Goal: Contribute content

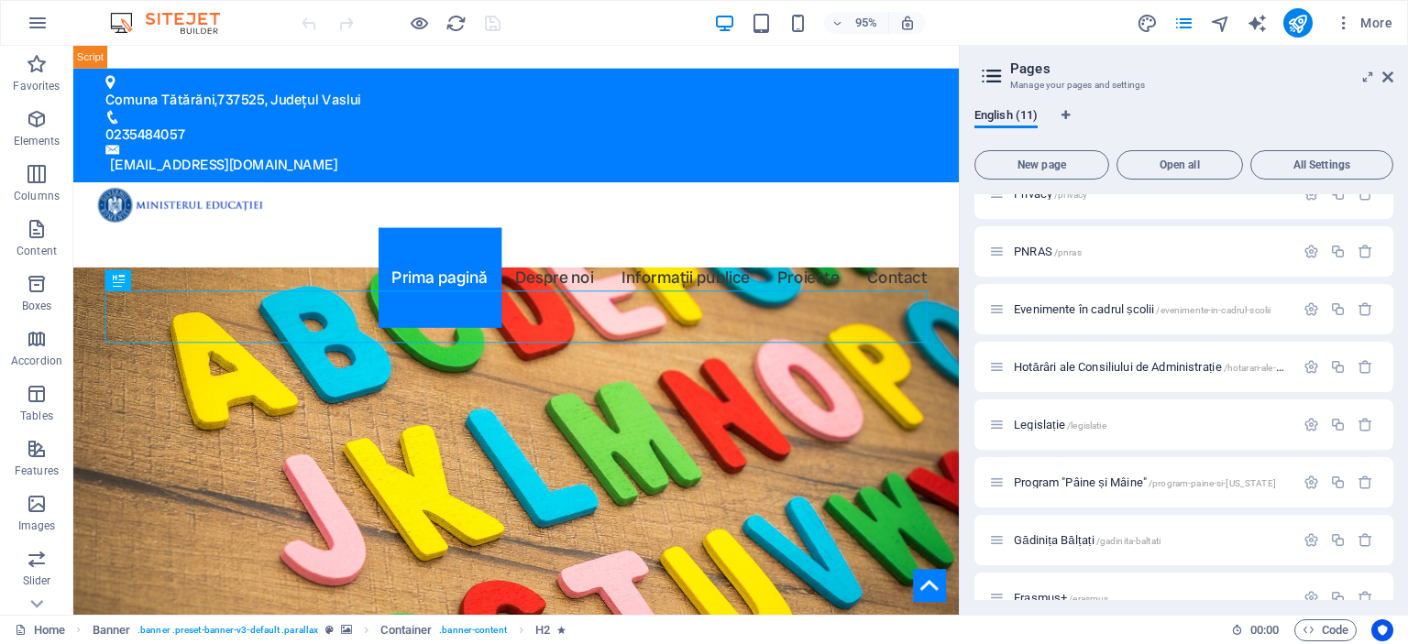
scroll to position [228, 0]
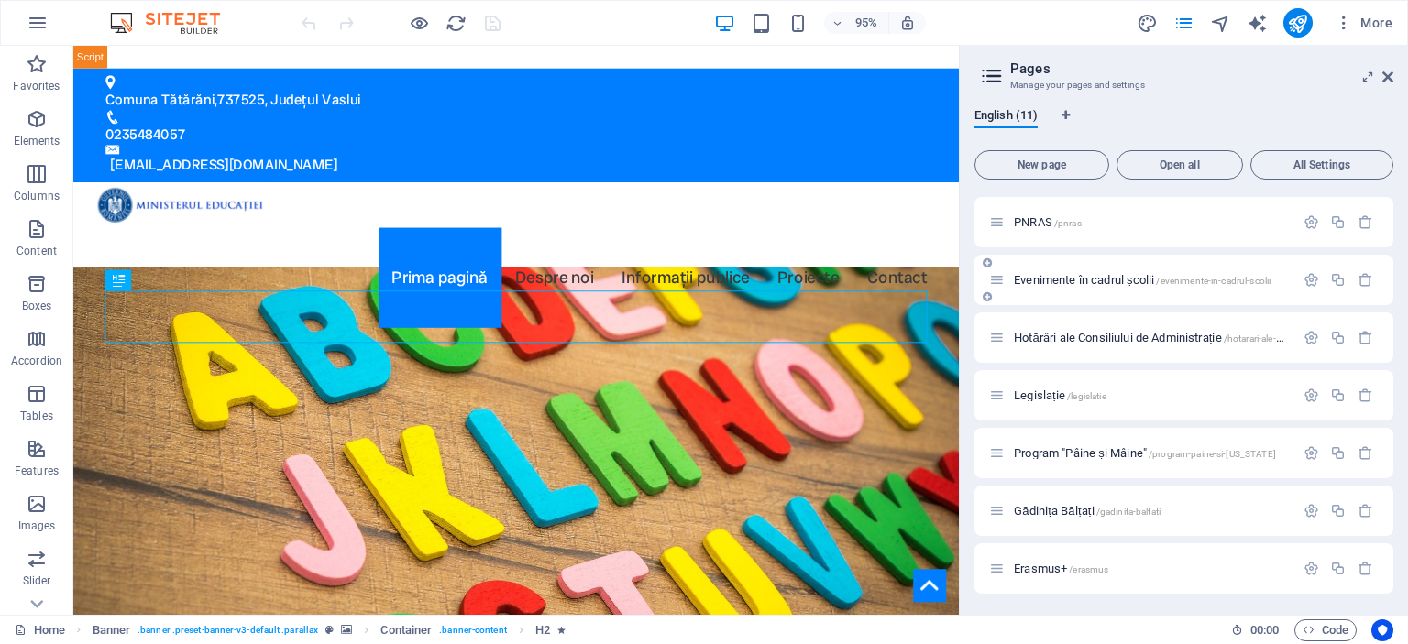
click at [1091, 280] on span "Evenimente în cadrul școlii /evenimente-in-cadrul-scolii" at bounding box center [1142, 280] width 257 height 14
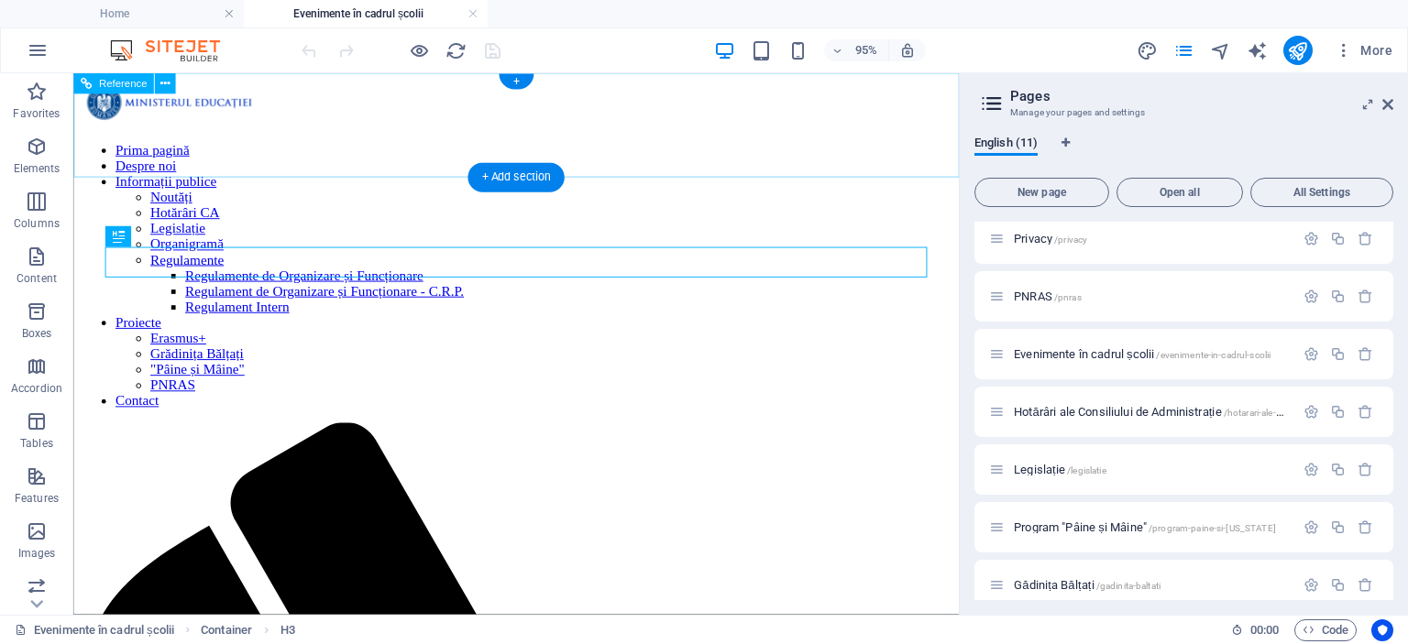
scroll to position [0, 0]
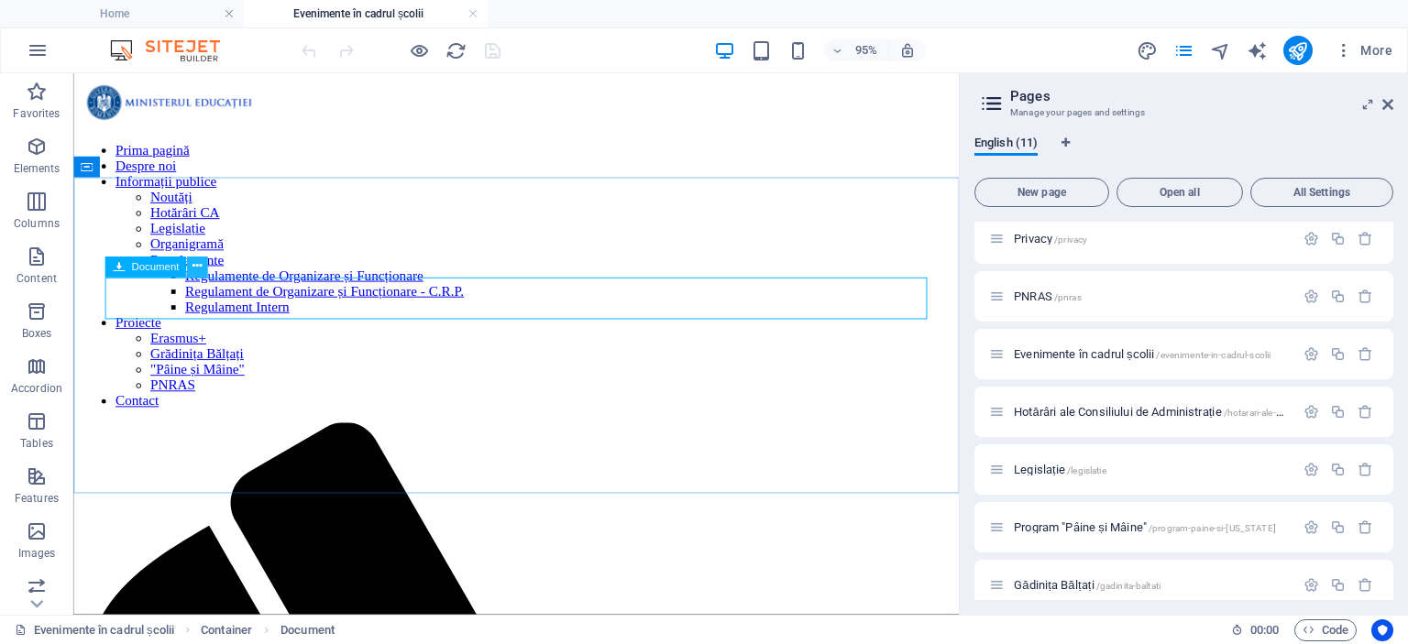
click at [192, 273] on button at bounding box center [197, 267] width 21 height 21
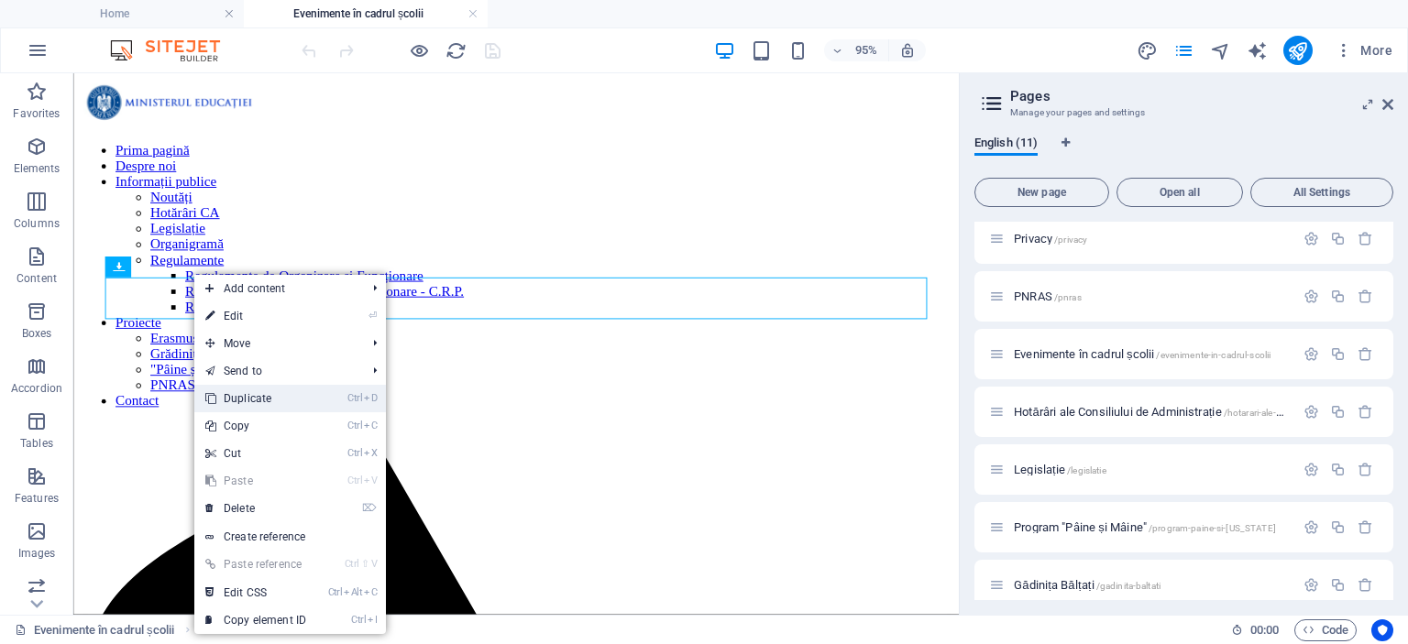
click at [230, 401] on link "Ctrl D Duplicate" at bounding box center [255, 398] width 123 height 27
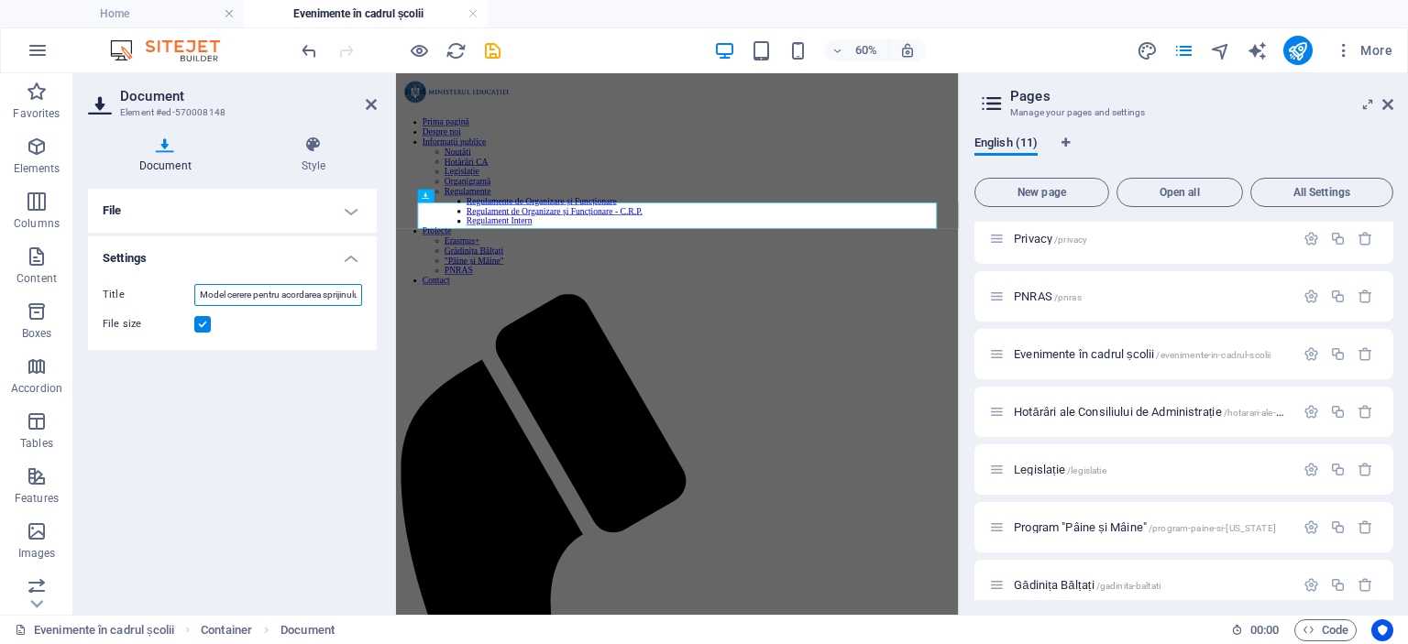
click at [244, 305] on input "Model cerere pentru acordarea sprijinului educațional sub formă de tichet socia…" at bounding box center [278, 295] width 168 height 22
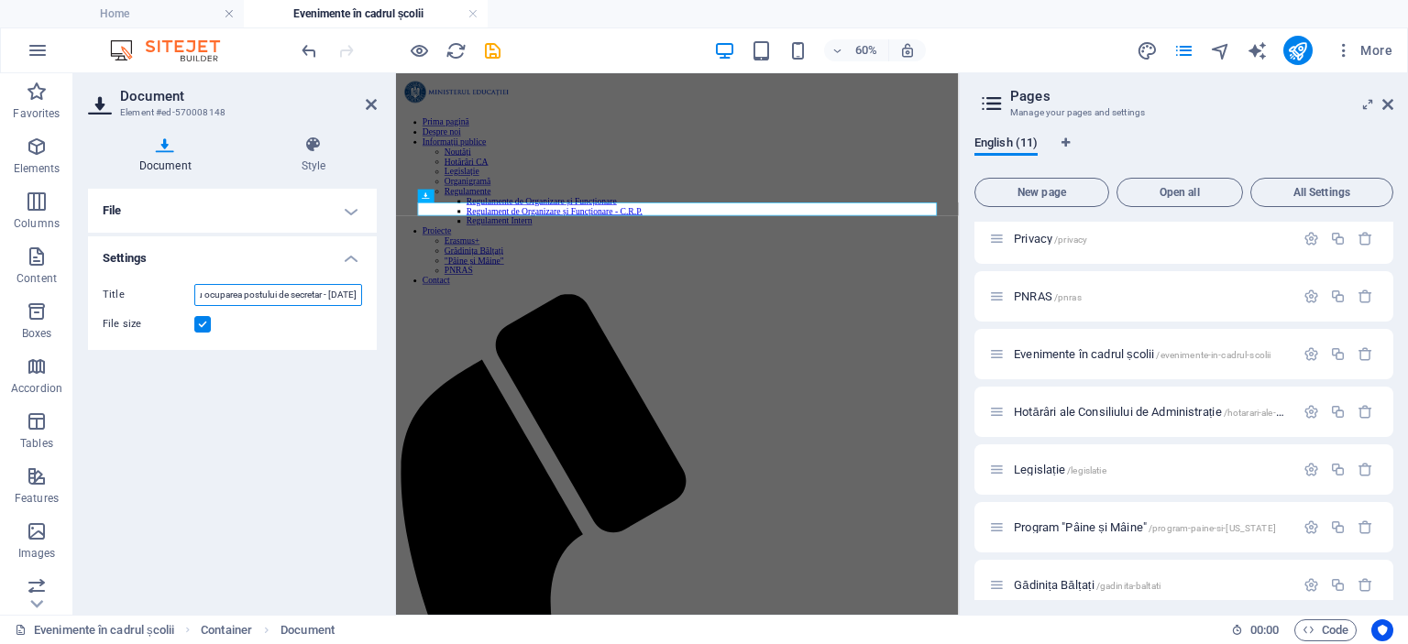
scroll to position [0, 232]
type input "Anunț privind derularea procedurii de transfer, pentru ocuparea postului de sec…"
click at [350, 207] on h4 "File" at bounding box center [232, 211] width 289 height 44
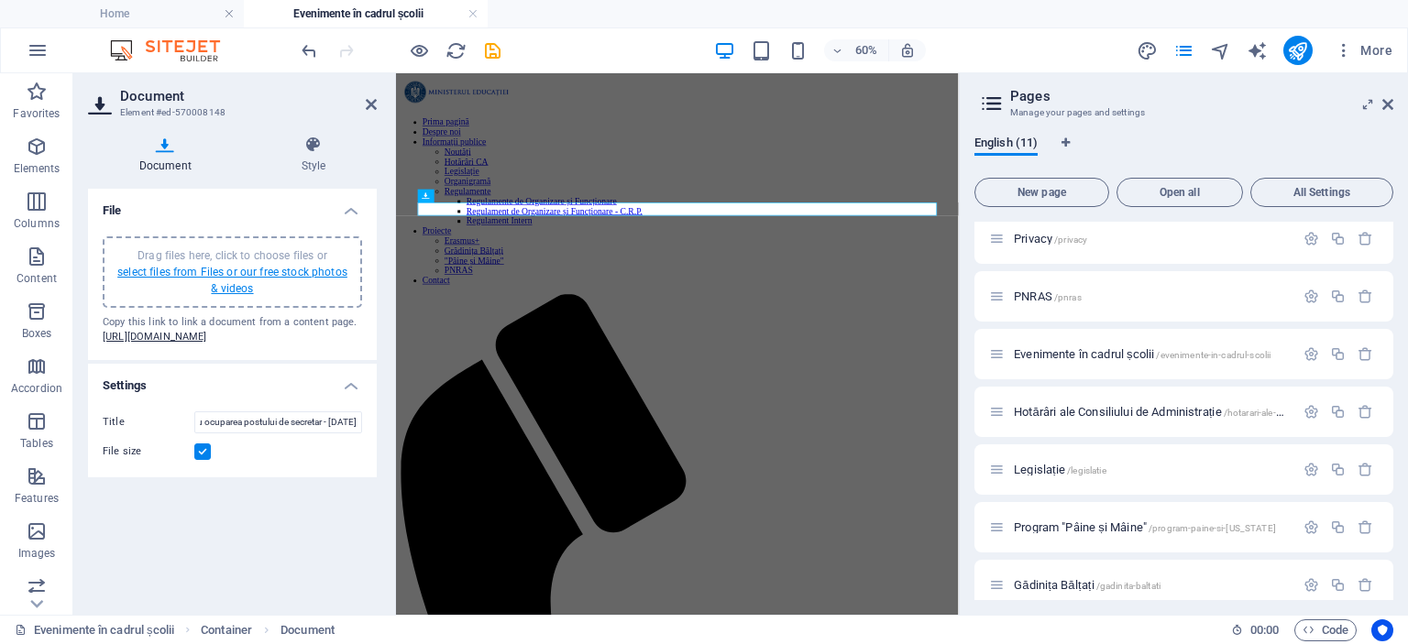
click at [235, 283] on link "select files from Files or our free stock photos & videos" at bounding box center [232, 280] width 230 height 29
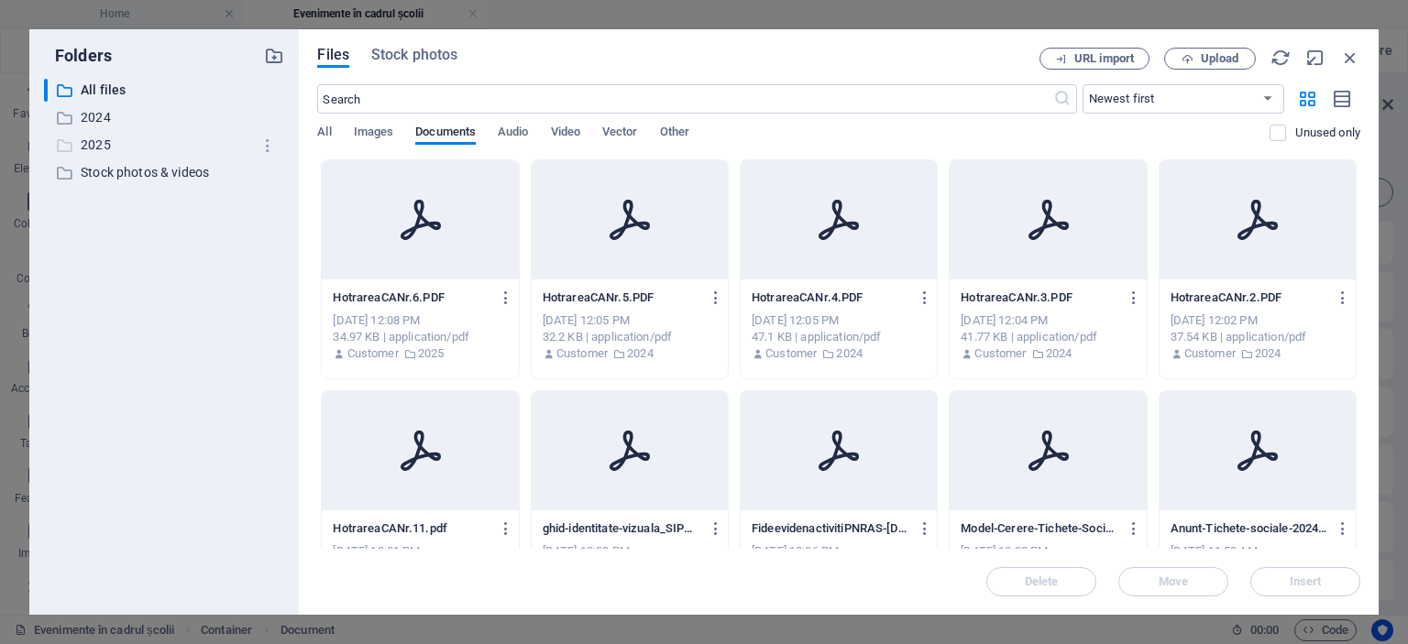
click at [91, 144] on p "2025" at bounding box center [166, 145] width 170 height 21
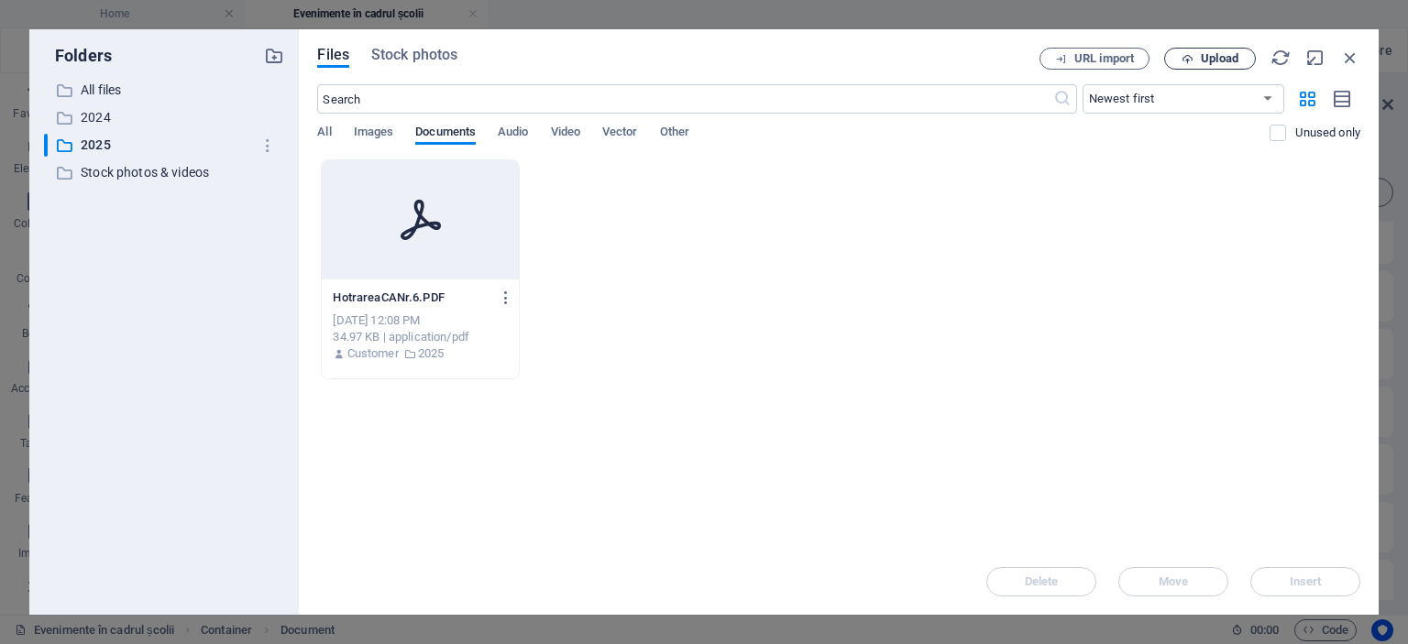
click at [1225, 60] on span "Upload" at bounding box center [1220, 58] width 38 height 11
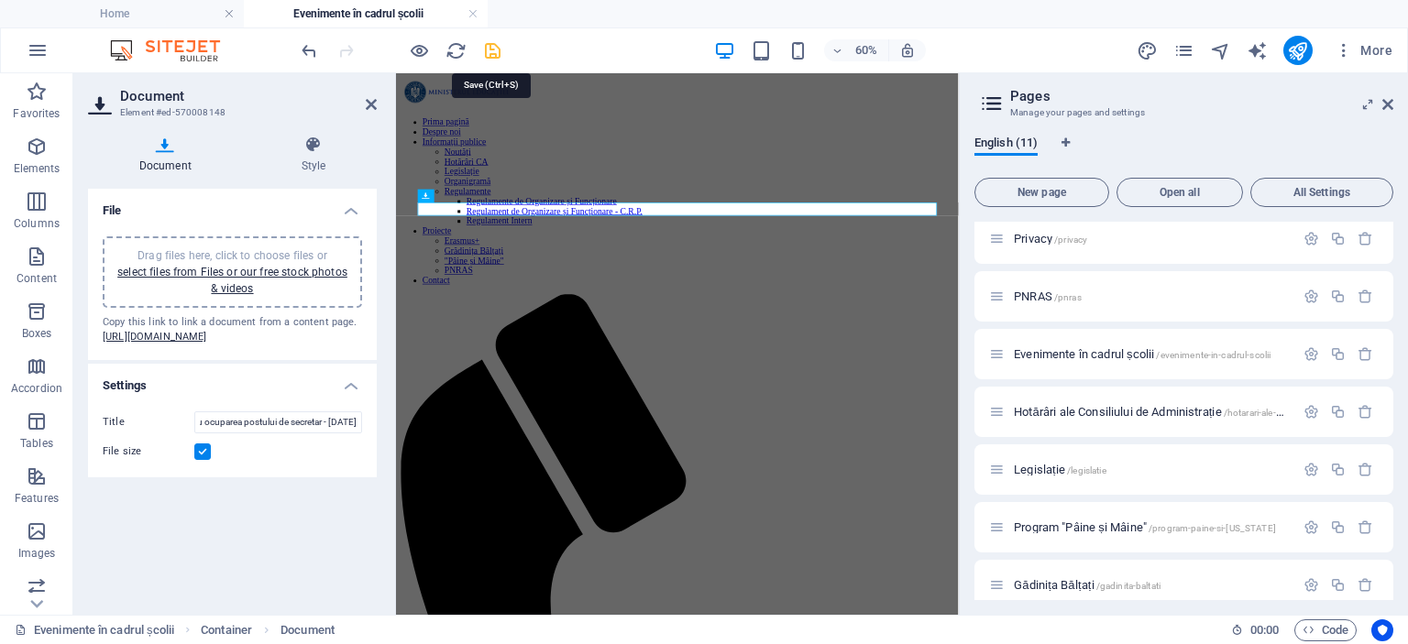
click at [491, 48] on icon "save" at bounding box center [492, 50] width 21 height 21
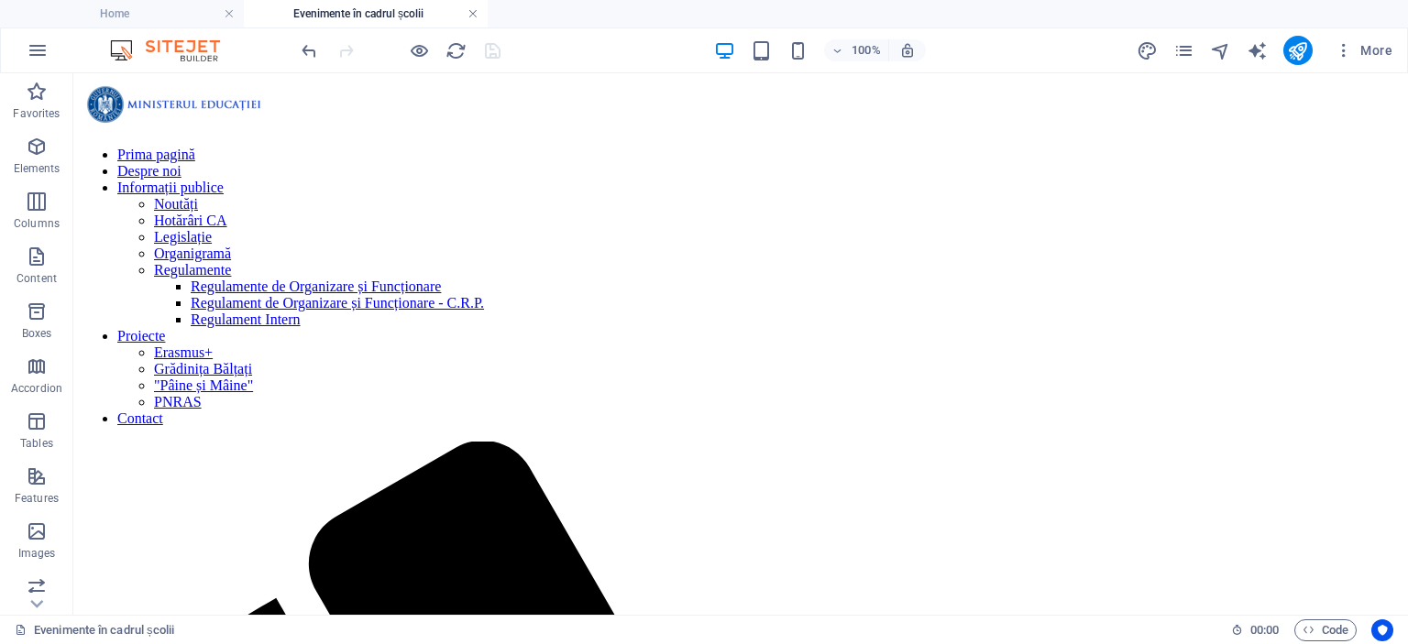
click at [476, 14] on link at bounding box center [472, 13] width 11 height 17
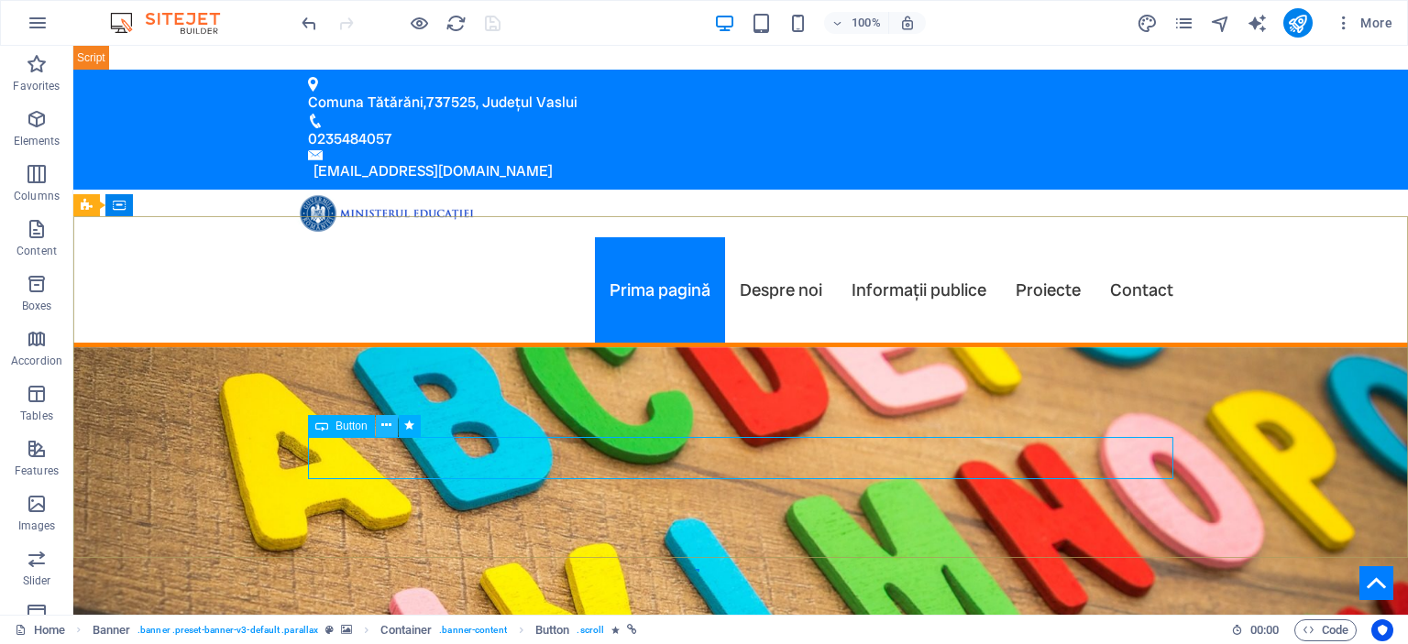
click at [387, 427] on icon at bounding box center [386, 425] width 10 height 19
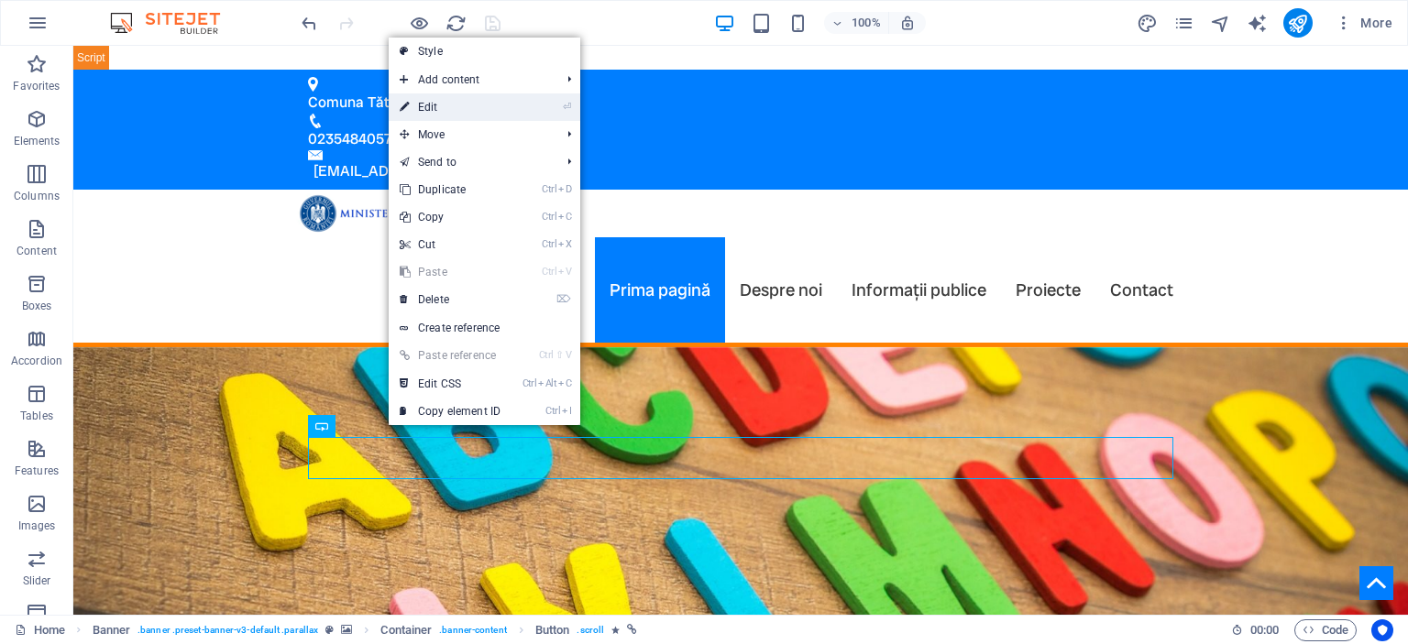
click at [486, 114] on link "⏎ Edit" at bounding box center [450, 106] width 123 height 27
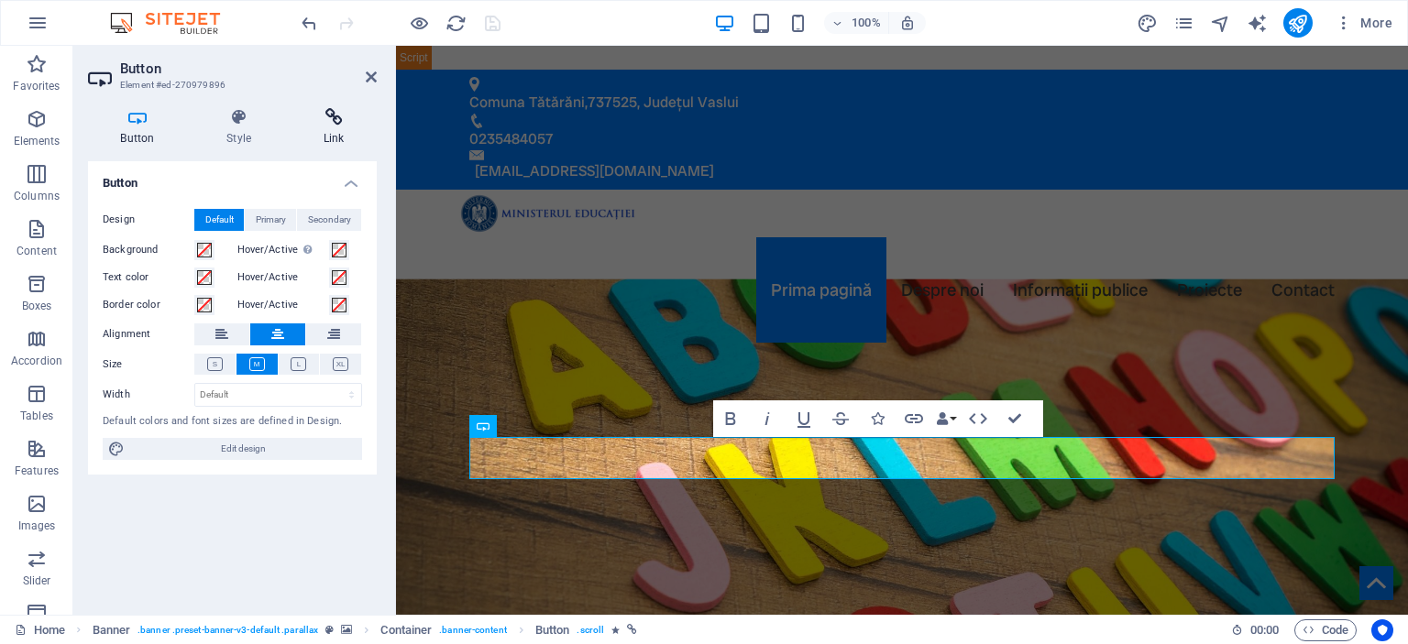
click at [331, 136] on h4 "Link" at bounding box center [334, 127] width 86 height 38
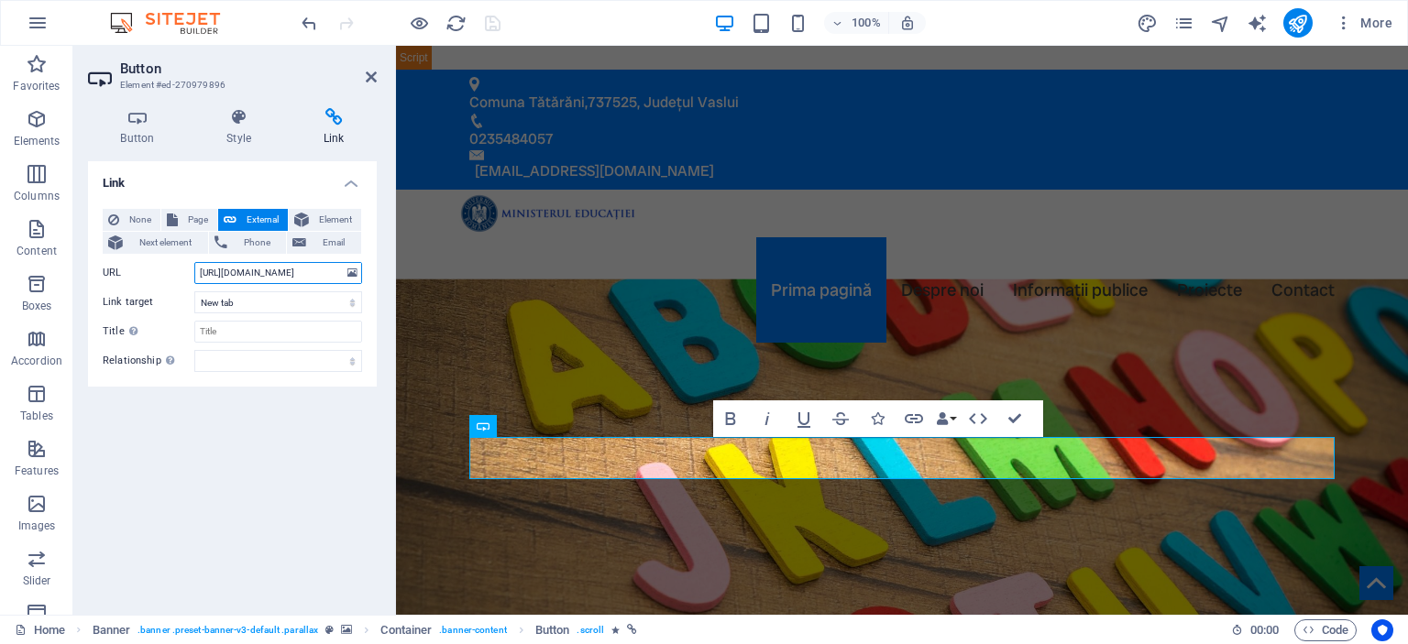
click at [249, 270] on input "[URL][DOMAIN_NAME]" at bounding box center [278, 273] width 168 height 22
paste input "5/07/Calendar-an-scolar-2025-2026-Vaslui-2"
type input "[URL][DOMAIN_NAME]"
click at [489, 16] on icon "save" at bounding box center [492, 23] width 21 height 21
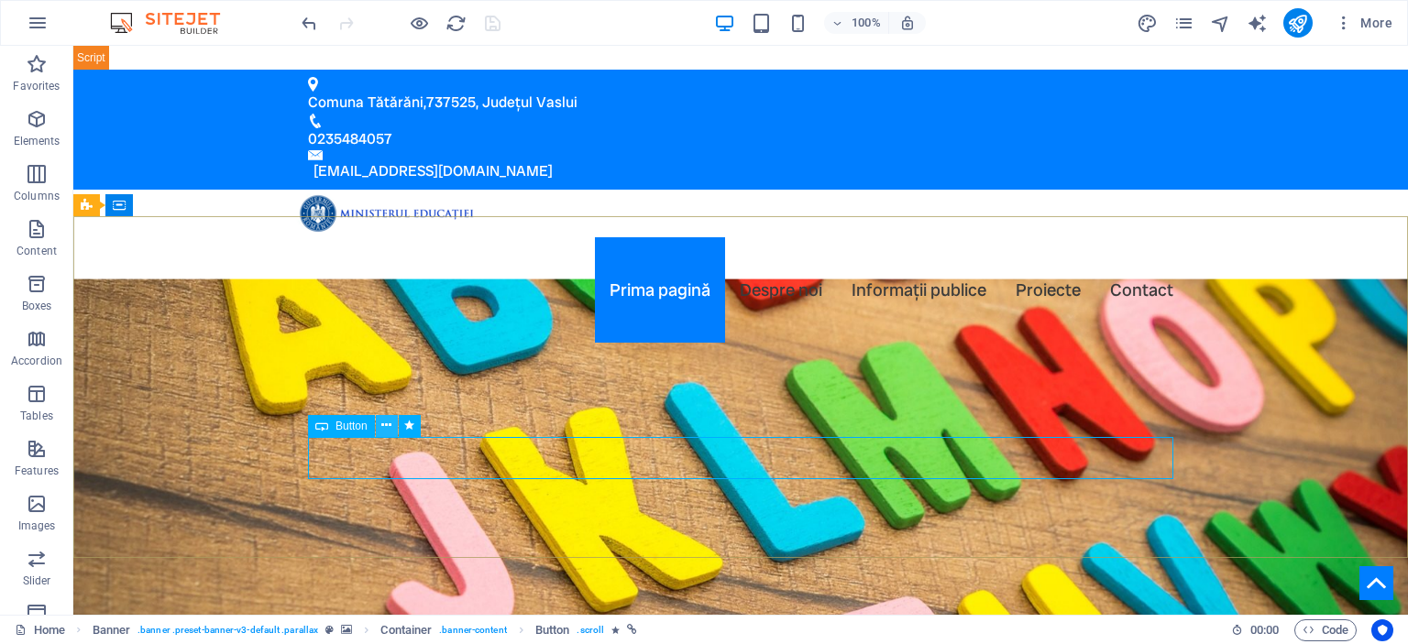
click at [387, 426] on icon at bounding box center [386, 425] width 10 height 19
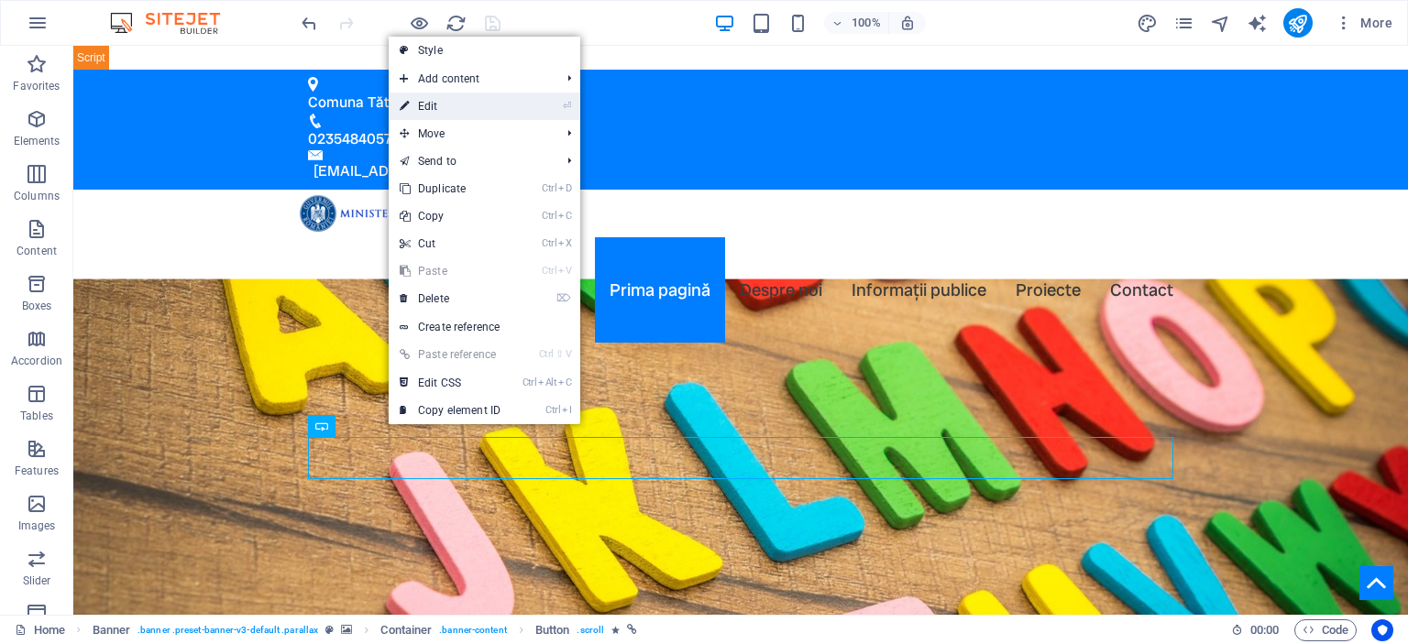
click at [449, 106] on link "⏎ Edit" at bounding box center [450, 106] width 123 height 27
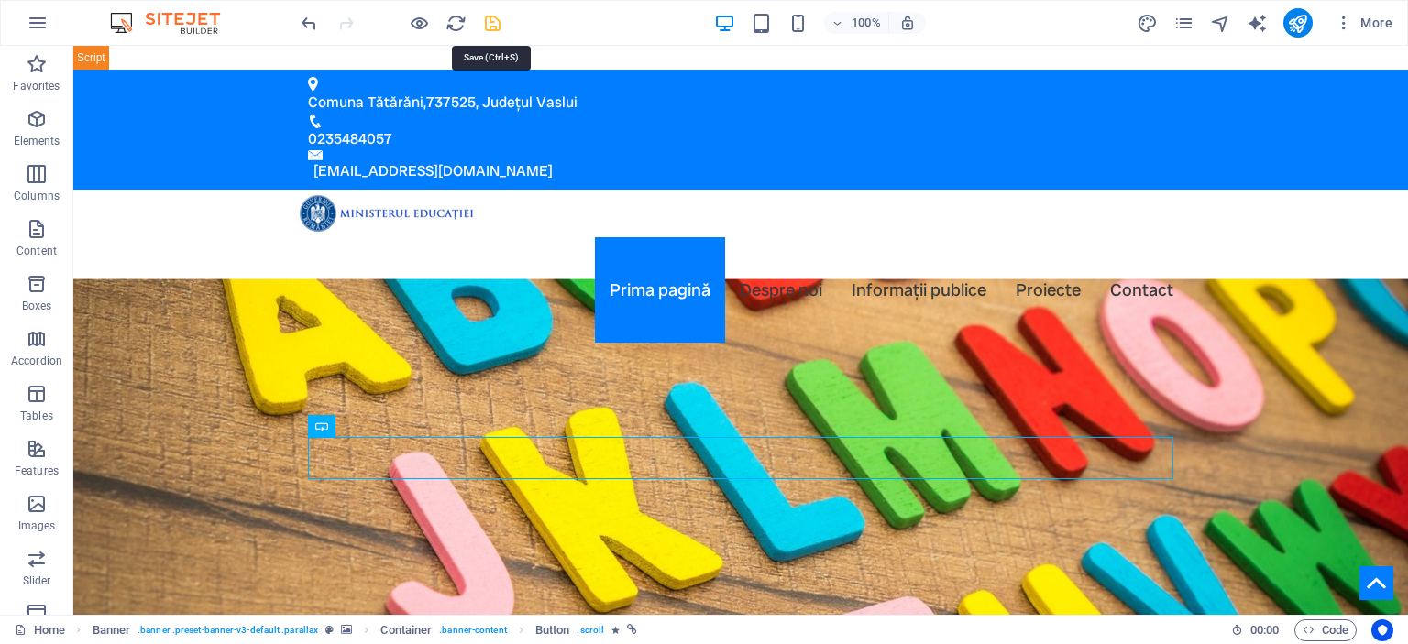
click at [493, 27] on icon "save" at bounding box center [492, 23] width 21 height 21
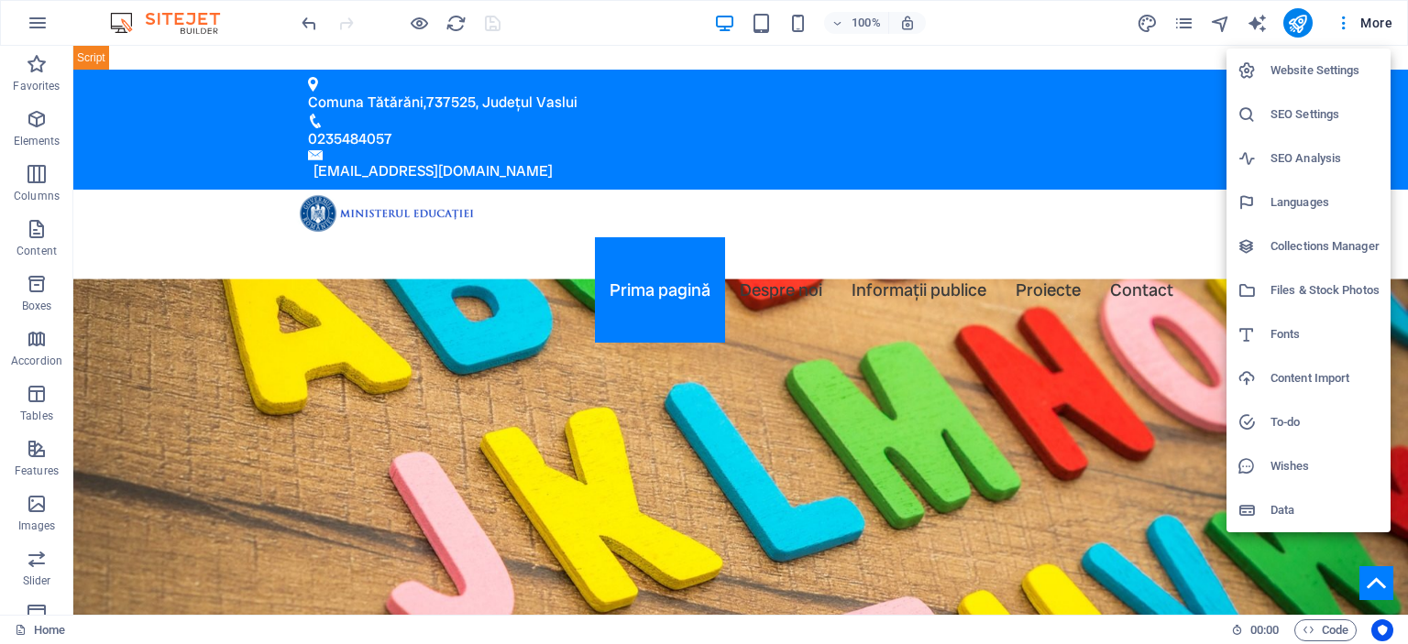
drag, startPoint x: 1311, startPoint y: 23, endPoint x: 1301, endPoint y: 26, distance: 10.5
click at [1301, 26] on div at bounding box center [704, 322] width 1408 height 644
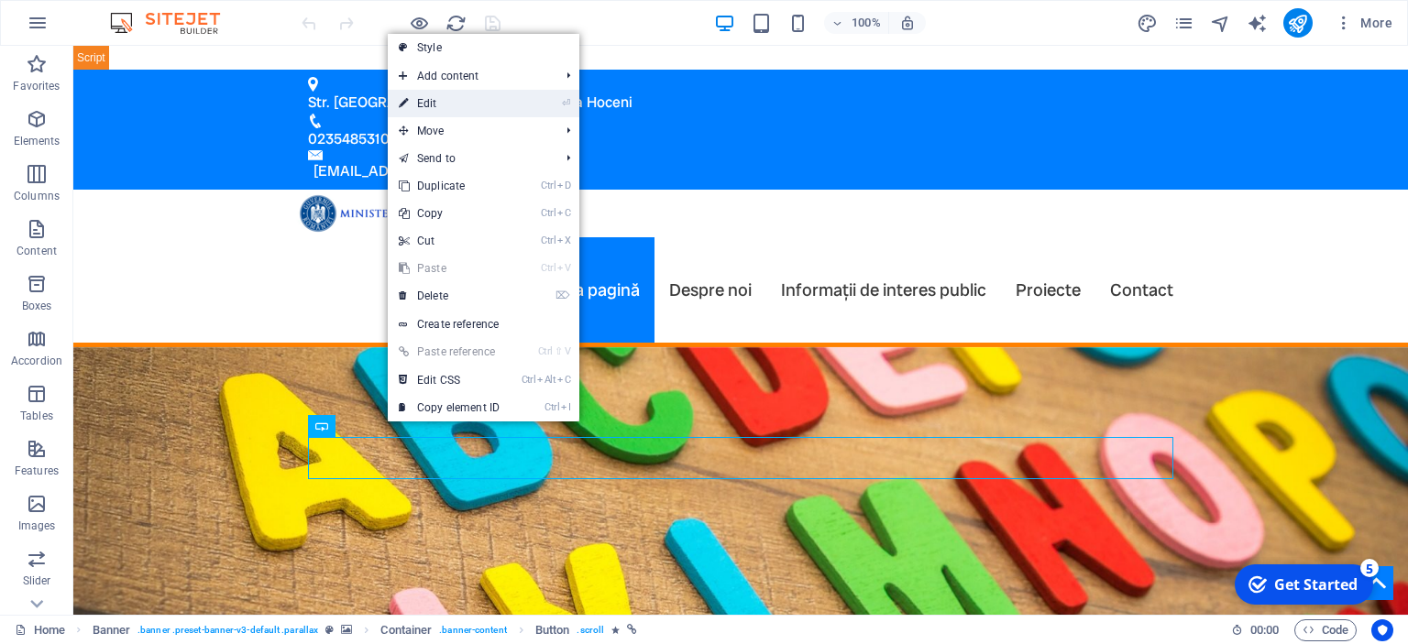
click at [475, 113] on link "⏎ Edit" at bounding box center [449, 103] width 123 height 27
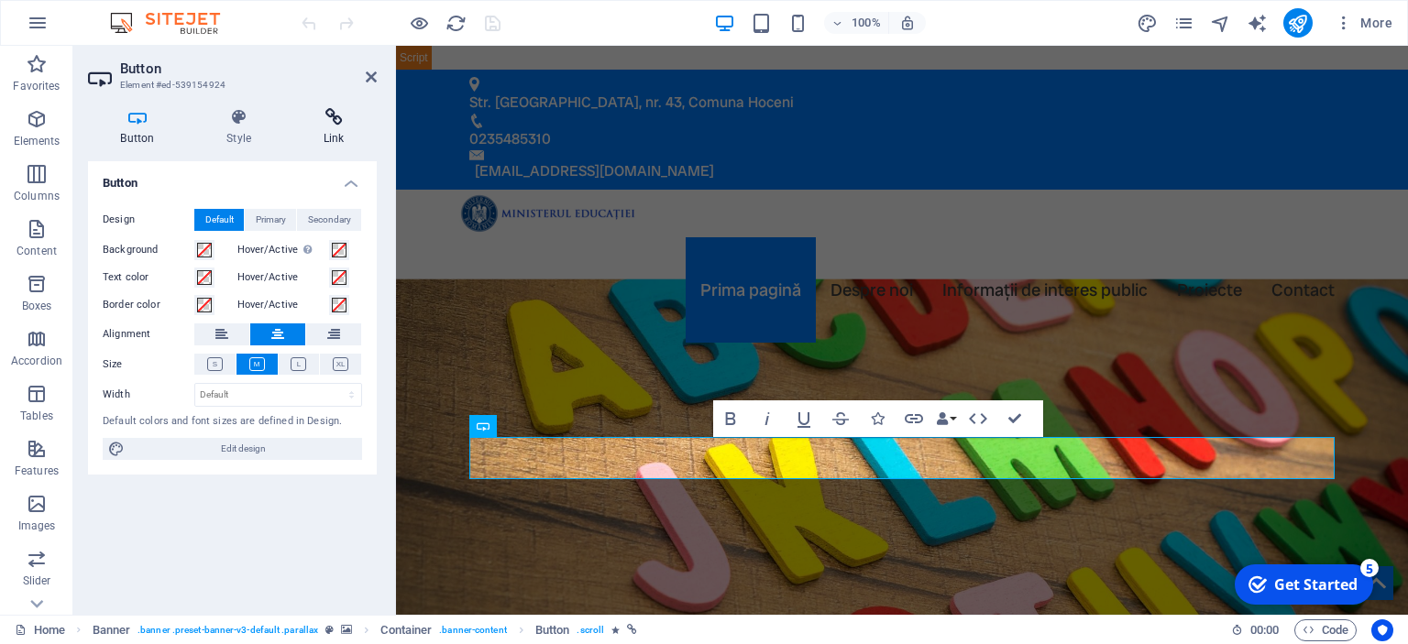
click at [332, 126] on icon at bounding box center [334, 117] width 86 height 18
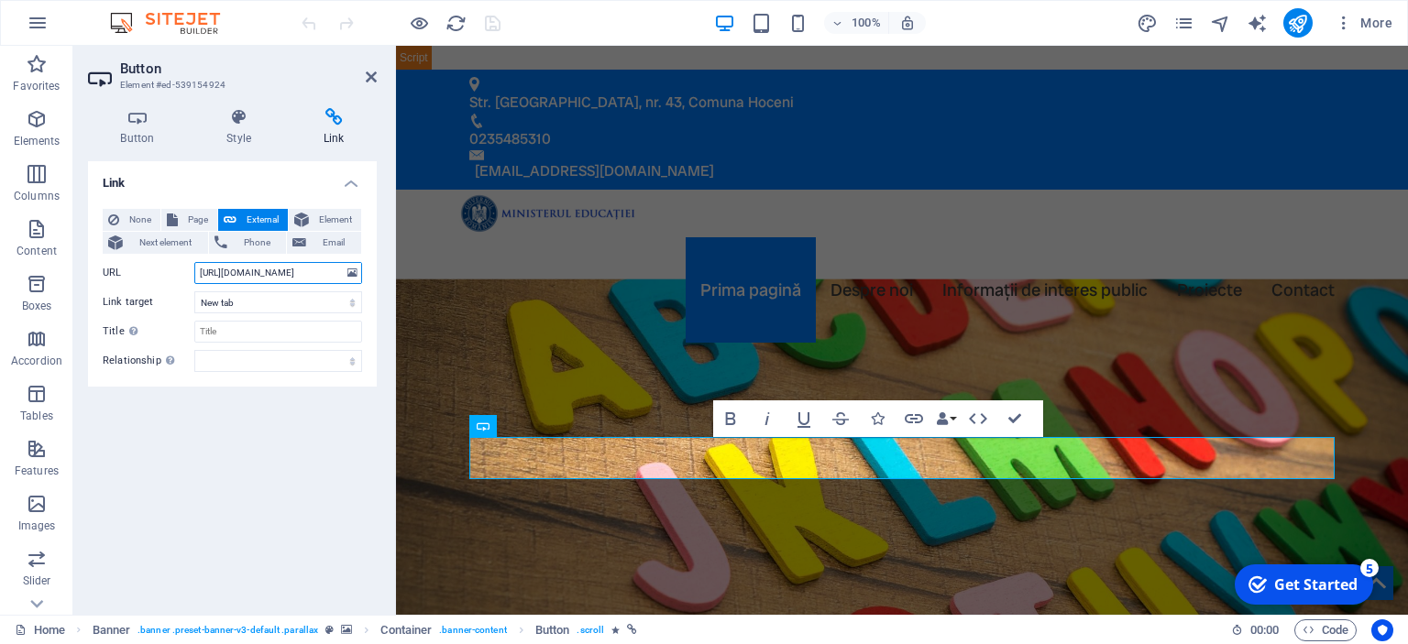
click at [269, 276] on input "[URL][DOMAIN_NAME]" at bounding box center [278, 273] width 168 height 22
paste input "5/07/Calendar-an-scolar-2025-2026-Vaslui-2"
type input "[URL][DOMAIN_NAME]"
